Goal: Task Accomplishment & Management: Complete application form

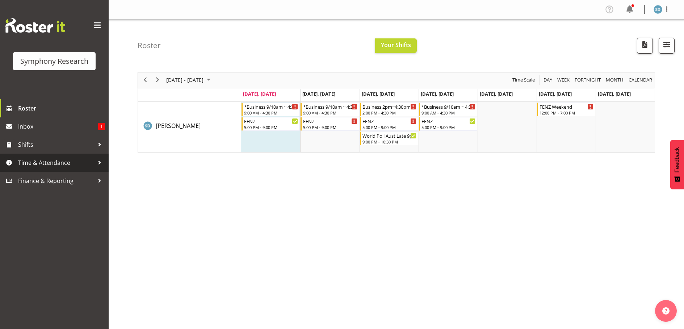
click at [30, 163] on span "Time & Attendance" at bounding box center [56, 162] width 76 height 11
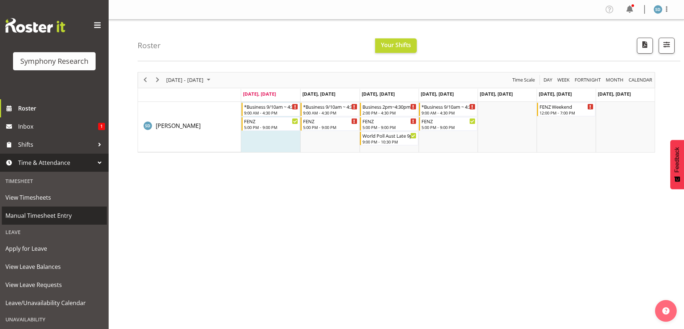
click at [39, 210] on span "Manual Timesheet Entry" at bounding box center [54, 215] width 98 height 11
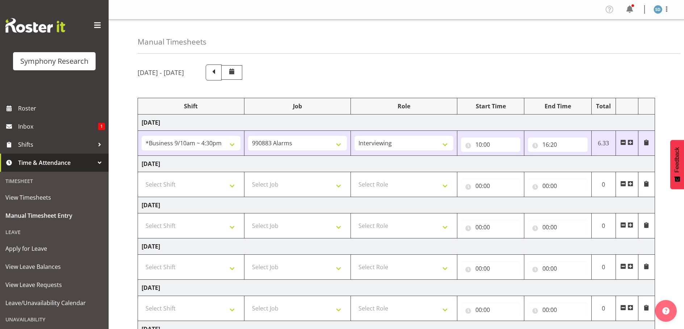
select select "26078"
select select "10420"
select select "47"
click at [228, 186] on select "Select Shift !!Weekend Residential (Roster IT Shift Label) *Business 9/10am ~ 4…" at bounding box center [191, 184] width 99 height 14
select select "26078"
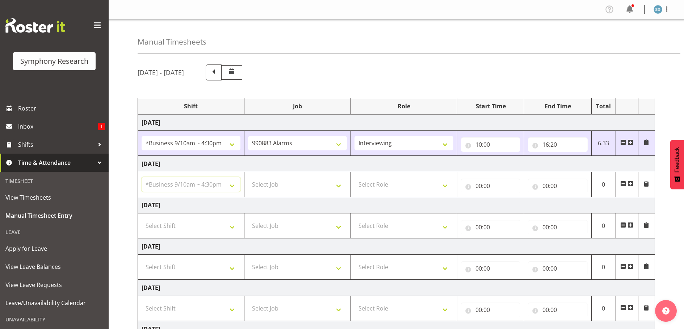
click at [142, 177] on select "Select Shift !!Weekend Residential (Roster IT Shift Label) *Business 9/10am ~ 4…" at bounding box center [191, 184] width 99 height 14
click at [340, 184] on select "Select Job 550060 IF Admin 553492 World Poll Aus Wave 2 Main 2025 553500 BFM Ju…" at bounding box center [297, 184] width 99 height 14
select select "10420"
click at [248, 177] on select "Select Job 550060 IF Admin 553492 World Poll Aus Wave 2 Main 2025 553500 BFM Ju…" at bounding box center [297, 184] width 99 height 14
drag, startPoint x: 447, startPoint y: 184, endPoint x: 439, endPoint y: 183, distance: 8.0
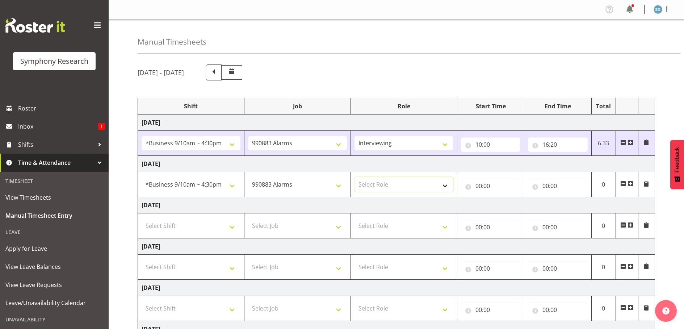
click at [447, 184] on select "Select Role Briefing Interviewing" at bounding box center [404, 184] width 99 height 14
select select "47"
click at [355, 177] on select "Select Role Briefing Interviewing" at bounding box center [404, 184] width 99 height 14
click at [475, 182] on input "00:00" at bounding box center [491, 186] width 60 height 14
click at [510, 208] on select "00 01 02 03 04 05 06 07 08 09 10 11 12 13 14 15 16 17 18 19 20 21 22 23" at bounding box center [510, 204] width 16 height 14
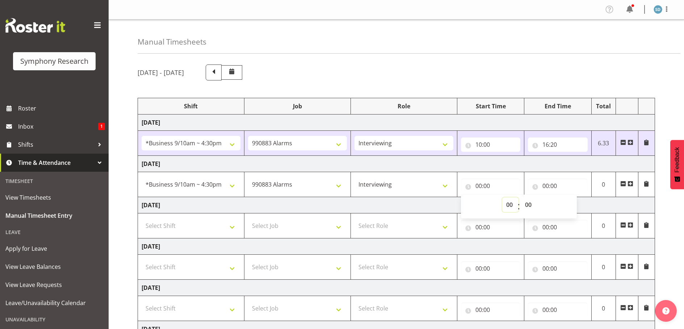
select select "11"
click at [502, 197] on select "00 01 02 03 04 05 06 07 08 09 10 11 12 13 14 15 16 17 18 19 20 21 22 23" at bounding box center [510, 204] width 16 height 14
type input "11:00"
click at [548, 186] on input "00:00" at bounding box center [558, 186] width 60 height 14
click at [574, 207] on select "00 01 02 03 04 05 06 07 08 09 10 11 12 13 14 15 16 17 18 19 20 21 22 23" at bounding box center [577, 204] width 16 height 14
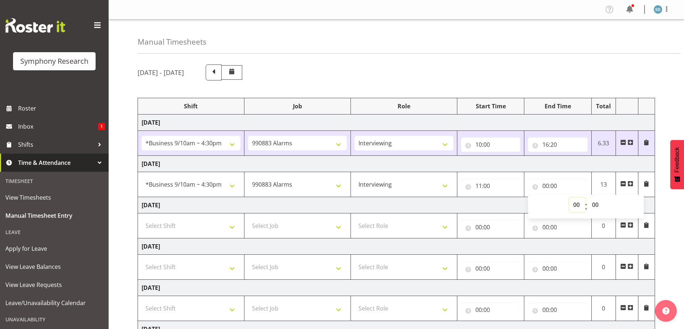
select select "16"
click at [569, 197] on select "00 01 02 03 04 05 06 07 08 09 10 11 12 13 14 15 16 17 18 19 20 21 22 23" at bounding box center [577, 204] width 16 height 14
type input "16:00"
click at [598, 206] on select "00 01 02 03 04 05 06 07 08 09 10 11 12 13 14 15 16 17 18 19 20 21 22 23 24 25 2…" at bounding box center [596, 204] width 16 height 14
select select "30"
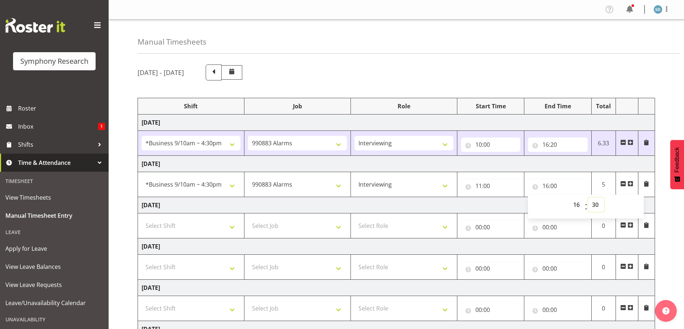
click at [588, 197] on select "00 01 02 03 04 05 06 07 08 09 10 11 12 13 14 15 16 17 18 19 20 21 22 23 24 25 2…" at bounding box center [596, 204] width 16 height 14
type input "16:30"
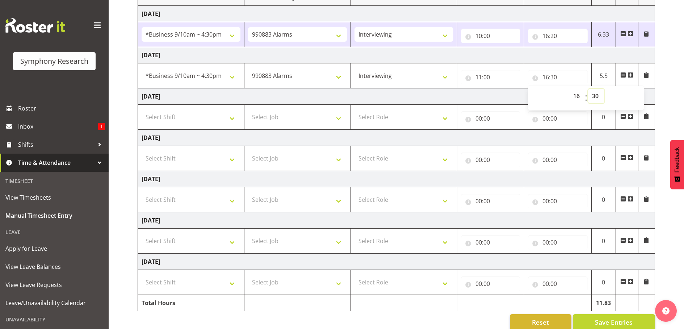
scroll to position [121, 0]
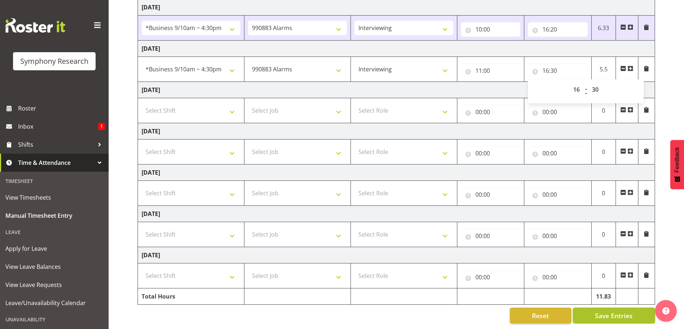
click at [617, 312] on span "Save Entries" at bounding box center [614, 315] width 38 height 9
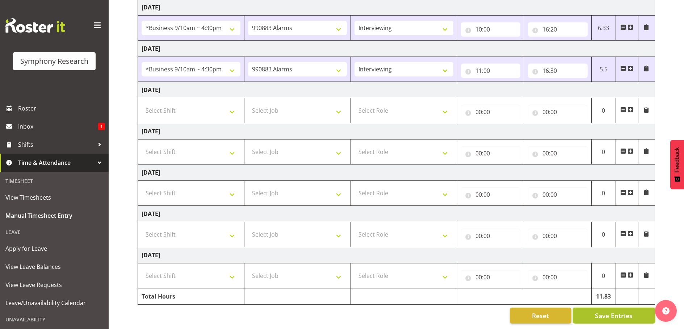
click at [616, 311] on span "Save Entries" at bounding box center [614, 315] width 38 height 9
click at [611, 311] on span "Save Entries" at bounding box center [614, 315] width 38 height 9
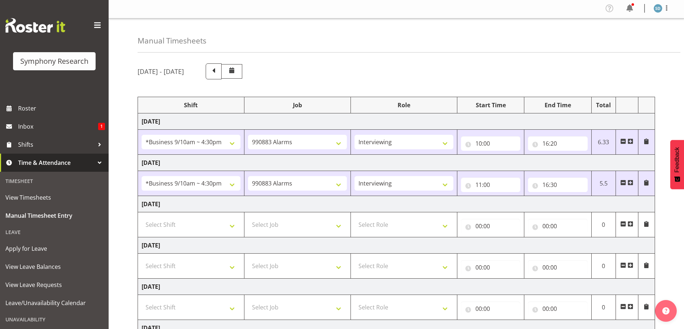
scroll to position [0, 0]
click at [27, 105] on span "Roster" at bounding box center [61, 108] width 87 height 11
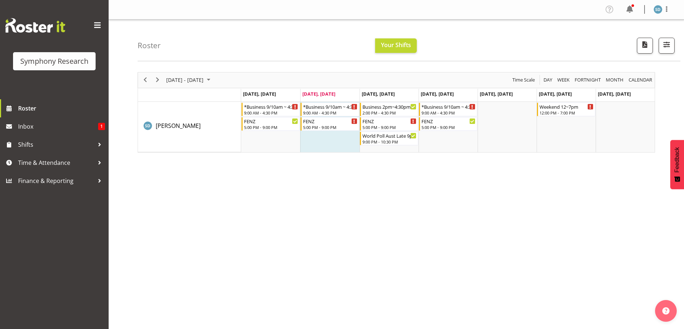
click at [298, 236] on div "[DATE] - [DATE] [DATE] Day Week Fortnight Month calendar Month Agenda Time Scal…" at bounding box center [411, 212] width 546 height 290
